Goal: Task Accomplishment & Management: Use online tool/utility

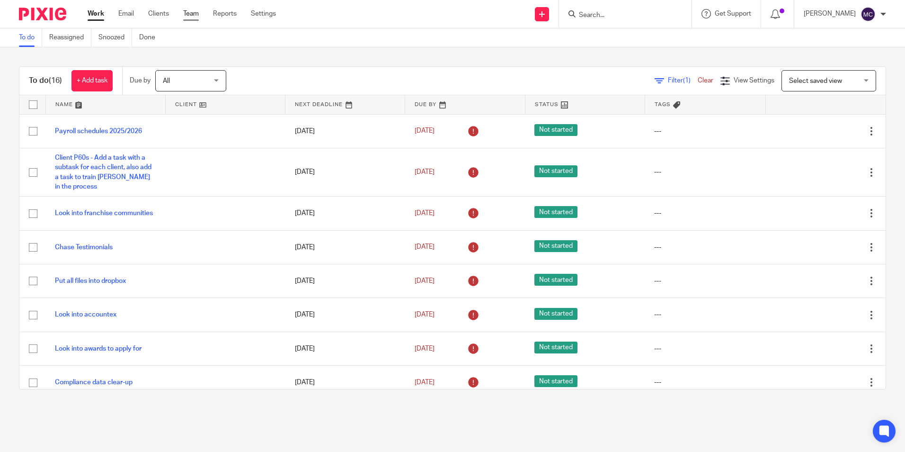
click at [196, 13] on link "Team" at bounding box center [191, 13] width 16 height 9
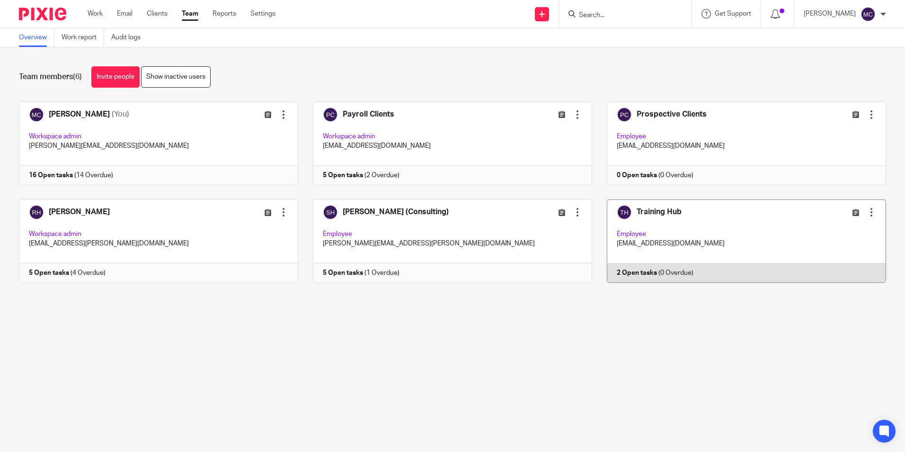
click at [648, 247] on link at bounding box center [739, 240] width 294 height 83
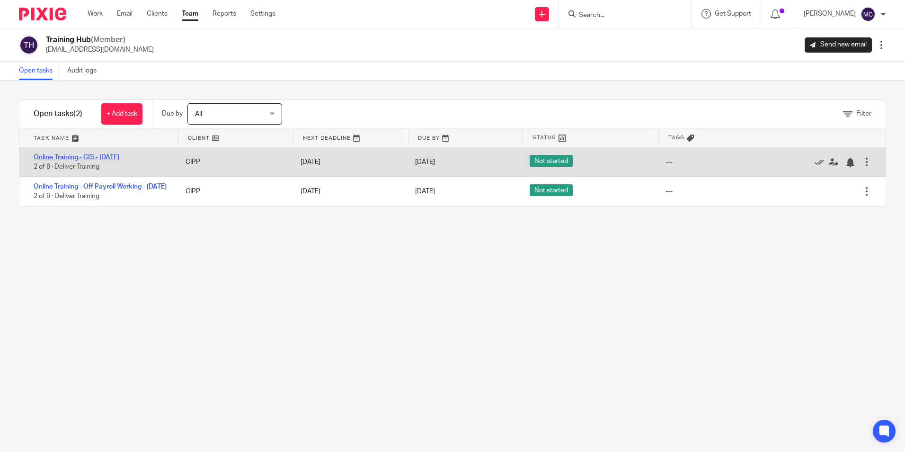
click at [119, 155] on link "Online Training - CIS - [DATE]" at bounding box center [77, 157] width 86 height 7
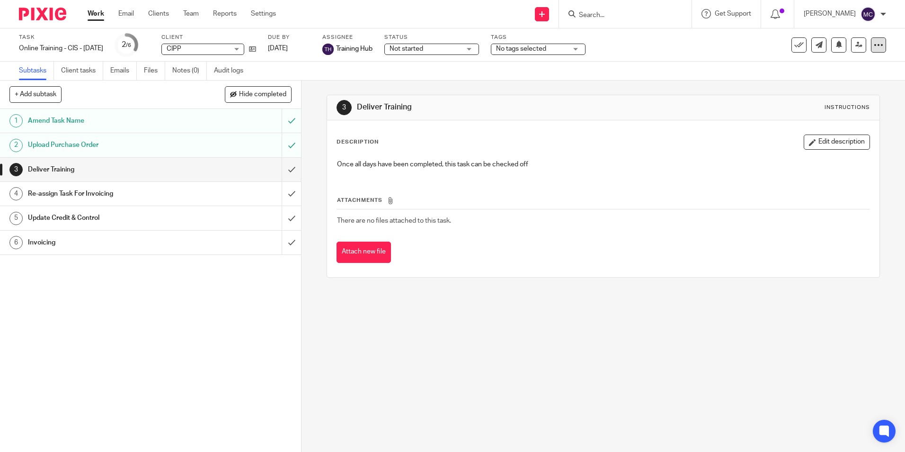
click at [874, 47] on icon at bounding box center [878, 44] width 9 height 9
click at [814, 112] on link "Copy task" at bounding box center [819, 110] width 29 height 7
click at [81, 50] on div "Online Training - CIS - 29/09/2025 Save Online Training - CIS - 29/09/2025" at bounding box center [61, 48] width 84 height 9
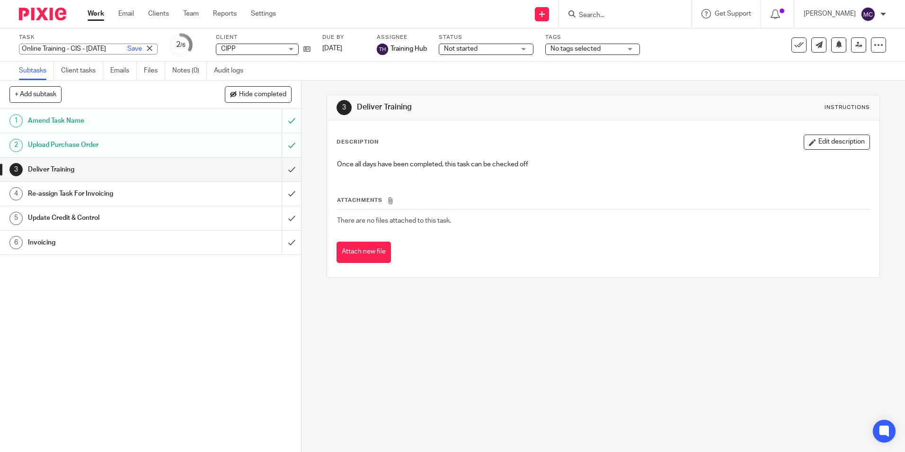
click at [71, 49] on input "Online Training - CIS - [DATE]" at bounding box center [88, 49] width 139 height 11
type input "Online Training - P11D Collection - 22/09/2025-25/09/2025"
click at [138, 145] on h1 "Upload Purchase Order" at bounding box center [109, 145] width 163 height 14
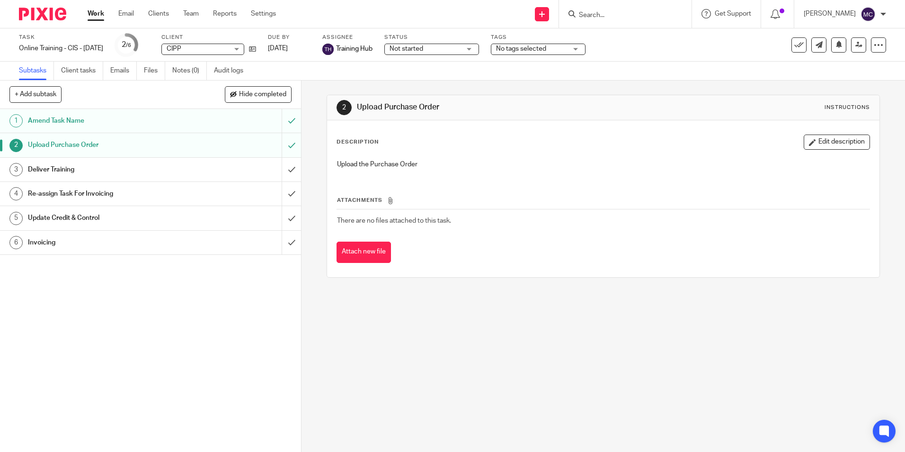
click at [351, 255] on button "Attach new file" at bounding box center [364, 251] width 54 height 21
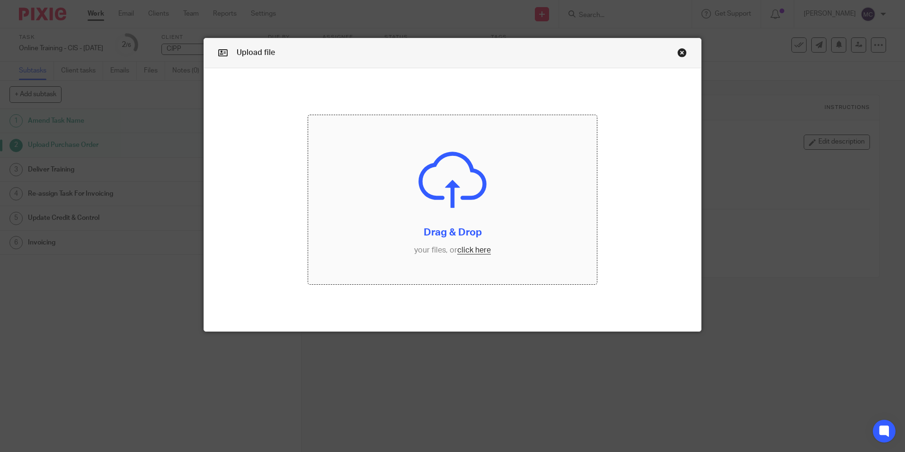
click at [467, 250] on input "file" at bounding box center [452, 199] width 289 height 169
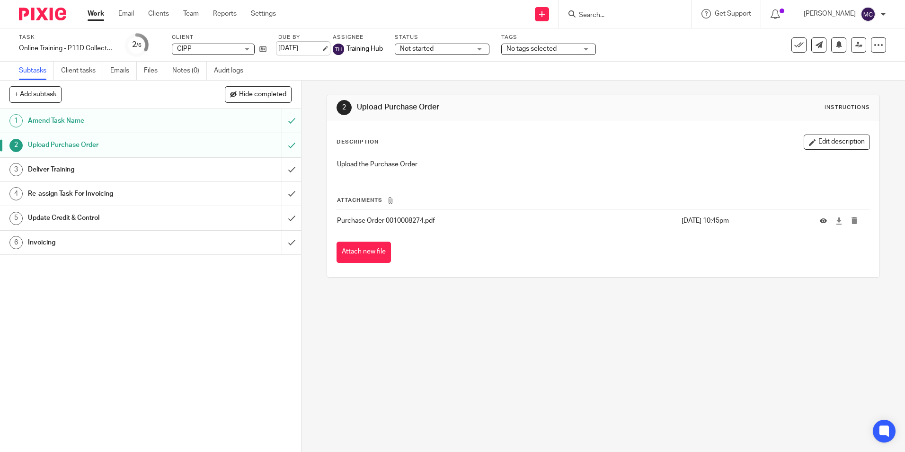
click at [299, 48] on link "29 Sep 2025" at bounding box center [299, 49] width 43 height 10
click at [179, 69] on link "Notes (0)" at bounding box center [189, 71] width 35 height 18
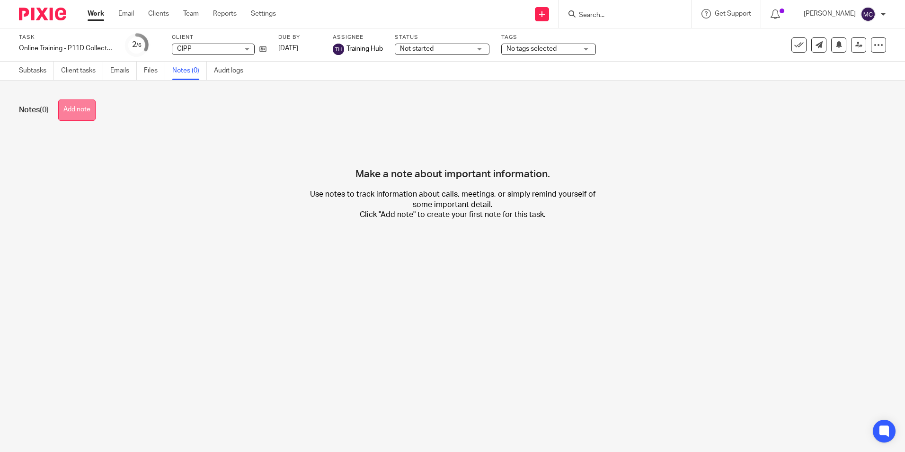
click at [62, 109] on button "Add note" at bounding box center [76, 109] width 37 height 21
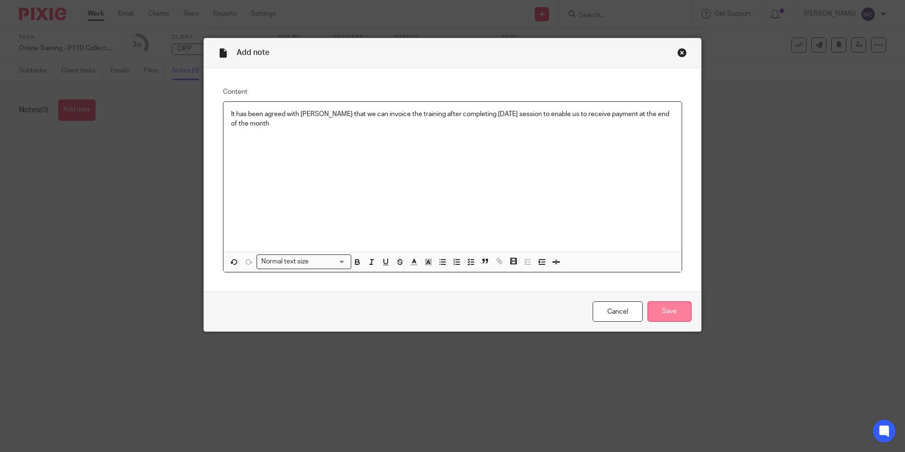
click at [648, 313] on input "Save" at bounding box center [670, 311] width 44 height 20
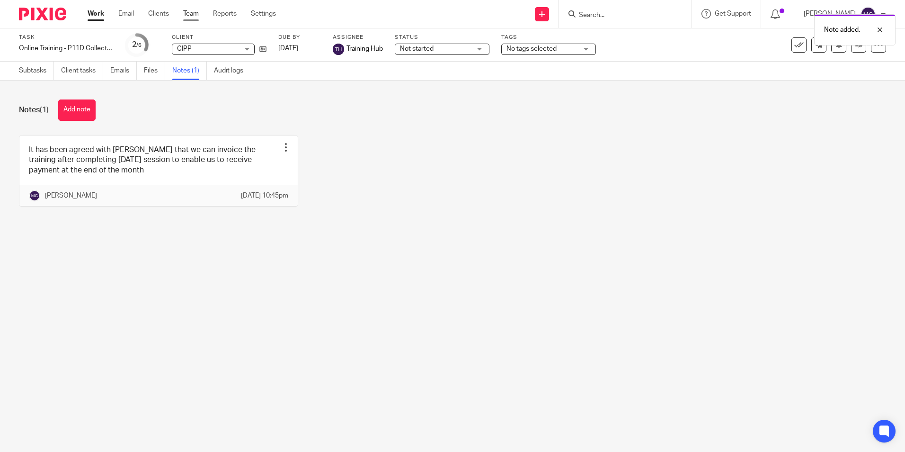
click at [192, 17] on link "Team" at bounding box center [191, 13] width 16 height 9
